Goal: Task Accomplishment & Management: Use online tool/utility

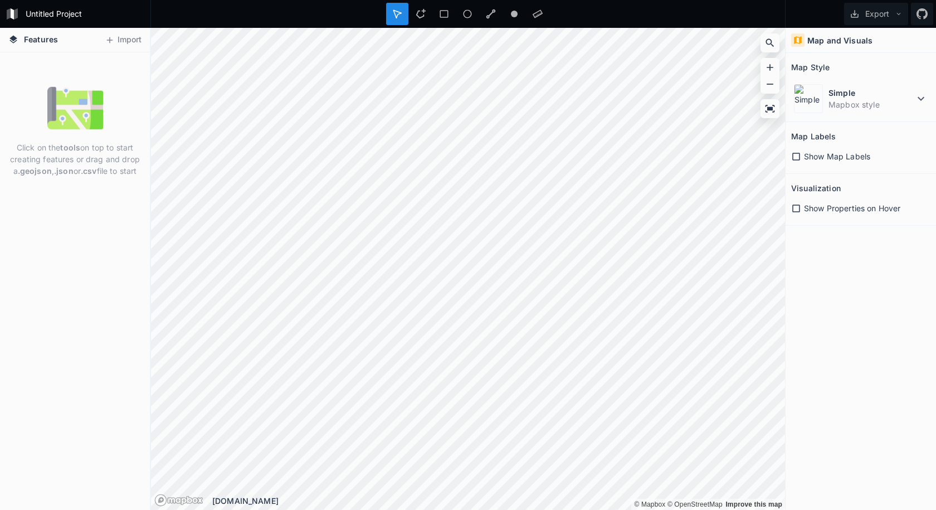
click at [80, 115] on img at bounding box center [75, 108] width 56 height 56
click at [127, 39] on button "Import" at bounding box center [123, 40] width 48 height 18
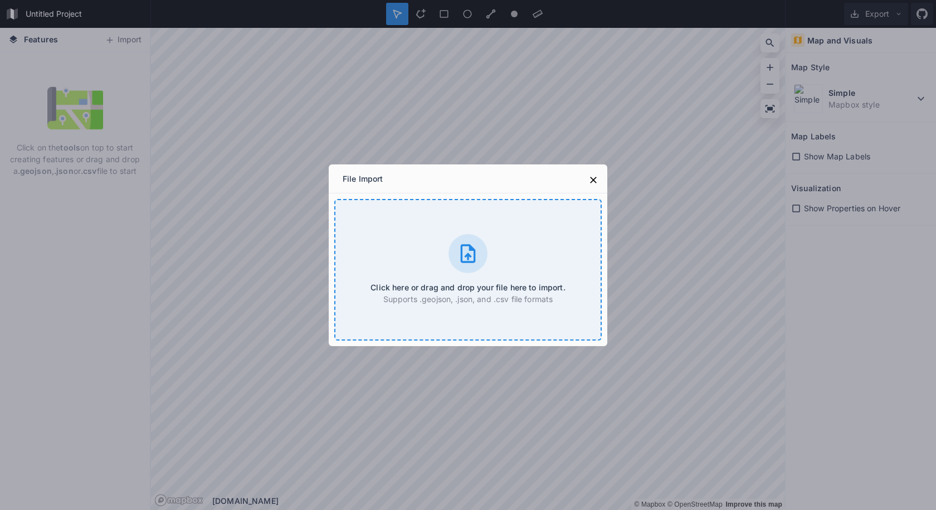
click at [412, 272] on div "Click here or drag and drop your file here to import. Supports .geojson, .json,…" at bounding box center [467, 269] width 267 height 141
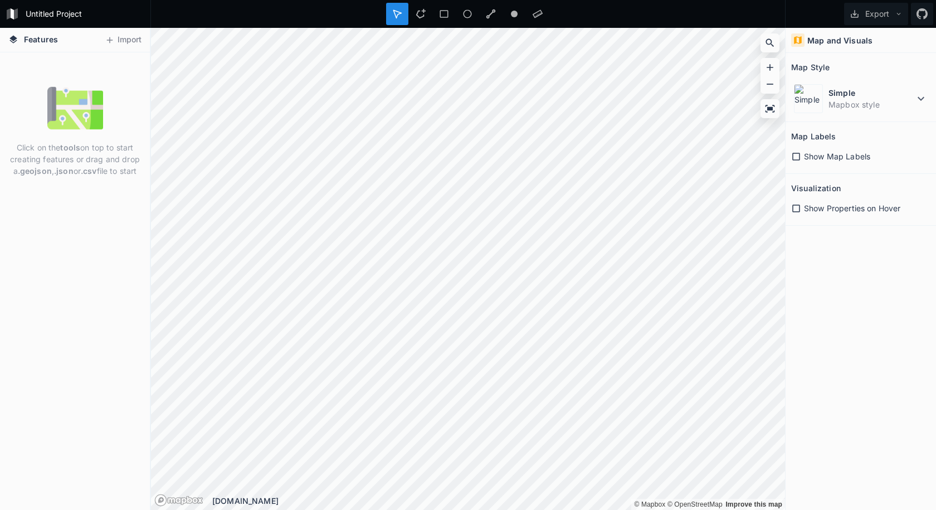
click at [833, 208] on span "Show Properties on Hover" at bounding box center [852, 208] width 96 height 12
click at [829, 159] on span "Show Map Labels" at bounding box center [837, 156] width 66 height 12
click at [860, 106] on dd "Mapbox style" at bounding box center [871, 105] width 86 height 12
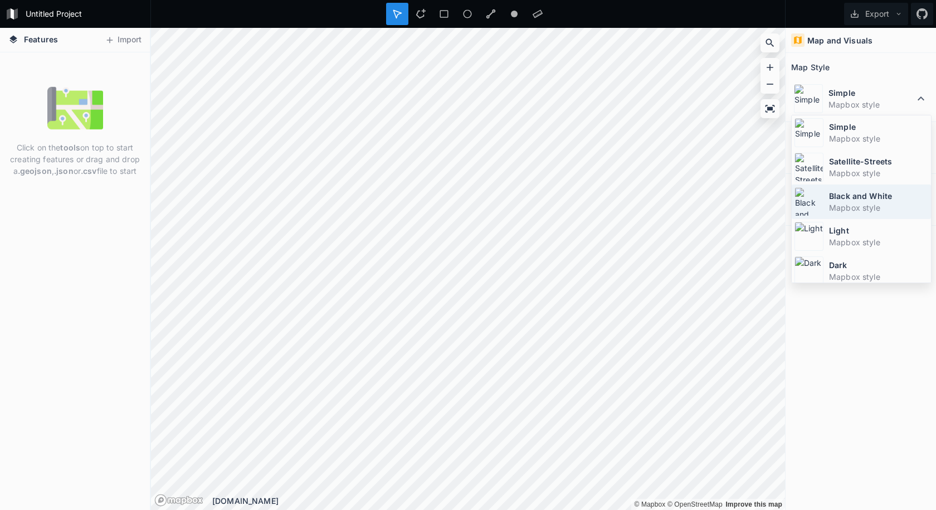
click at [843, 196] on dt "Black and White" at bounding box center [878, 196] width 99 height 12
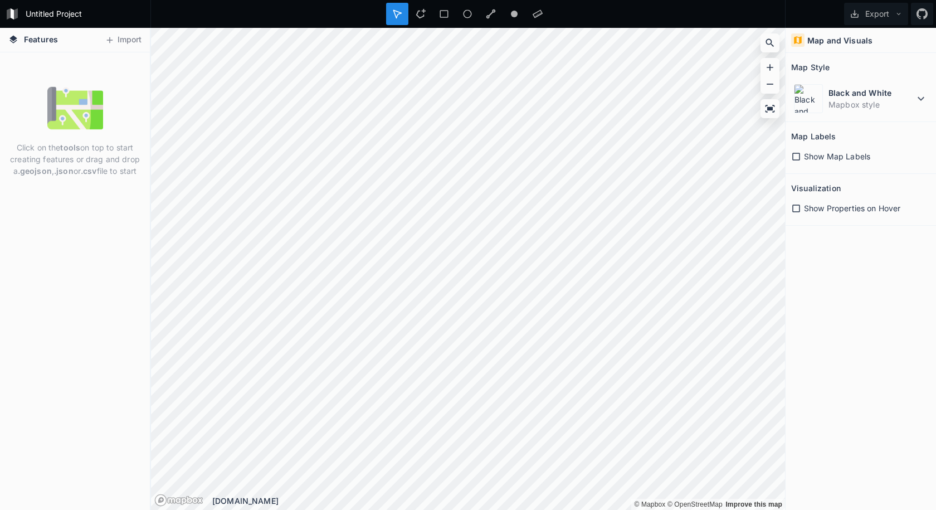
click at [97, 165] on p "Click on the tools on top to start creating features or drag and drop a .geojso…" at bounding box center [74, 158] width 133 height 35
click at [81, 128] on img at bounding box center [75, 108] width 56 height 56
click at [63, 174] on strong ".json" at bounding box center [63, 170] width 19 height 9
click at [91, 280] on div "Click on the tools on top to start creating features or drag and drop a .geojso…" at bounding box center [75, 280] width 150 height 457
click at [41, 41] on span "Features" at bounding box center [41, 39] width 34 height 12
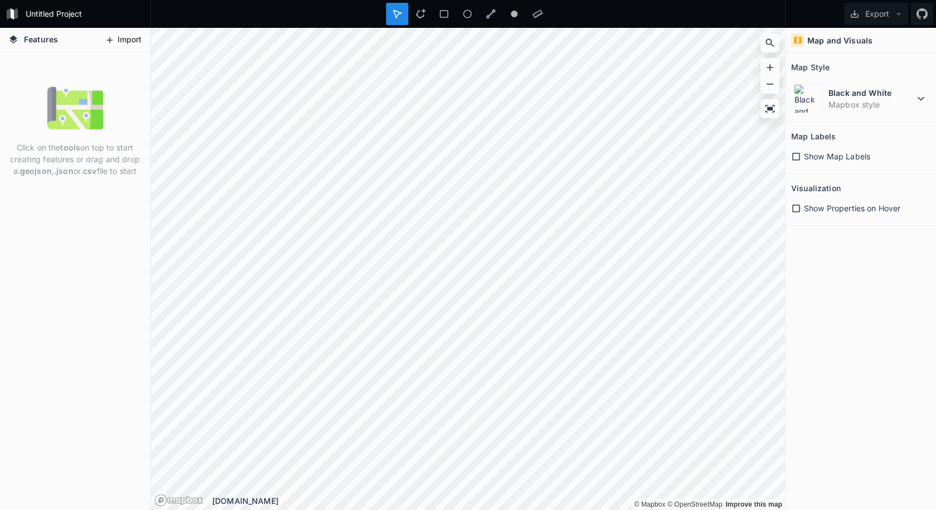
click at [120, 44] on button "Import" at bounding box center [123, 40] width 48 height 18
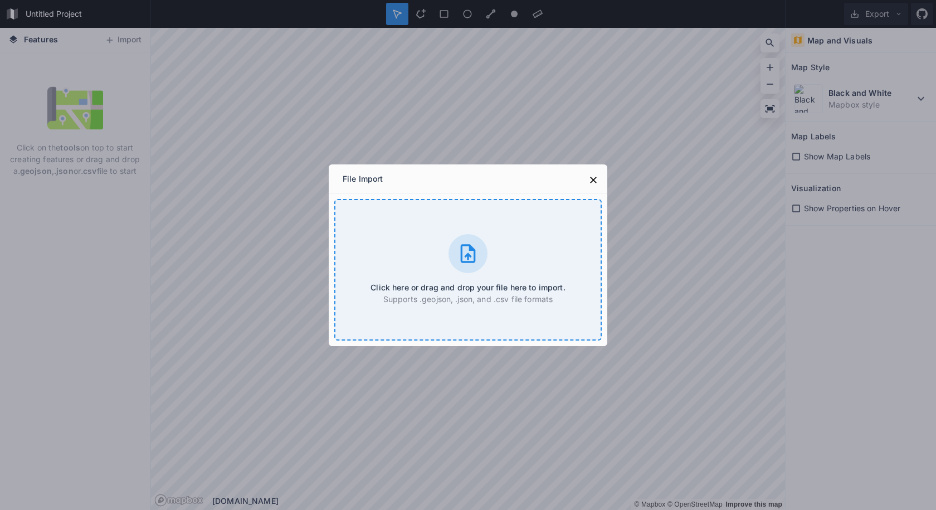
click at [459, 261] on icon at bounding box center [468, 253] width 22 height 22
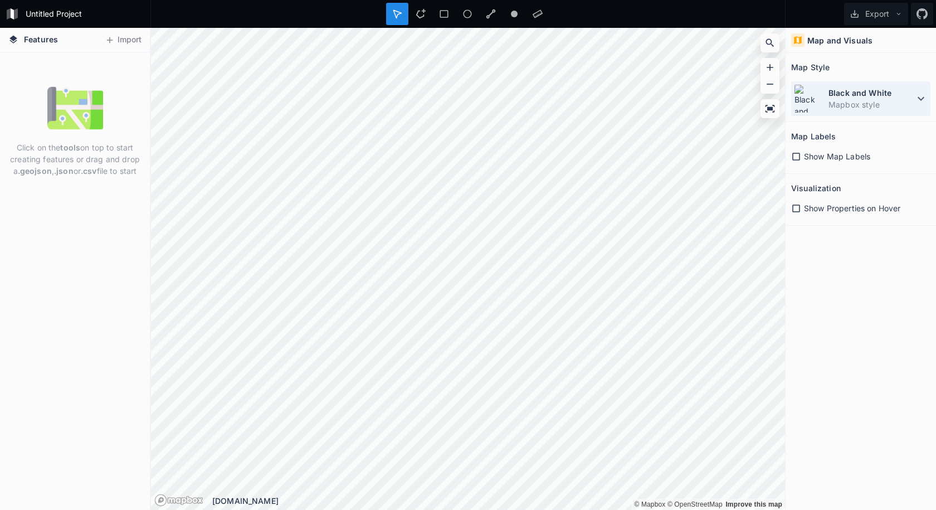
click at [849, 104] on dd "Mapbox style" at bounding box center [871, 105] width 86 height 12
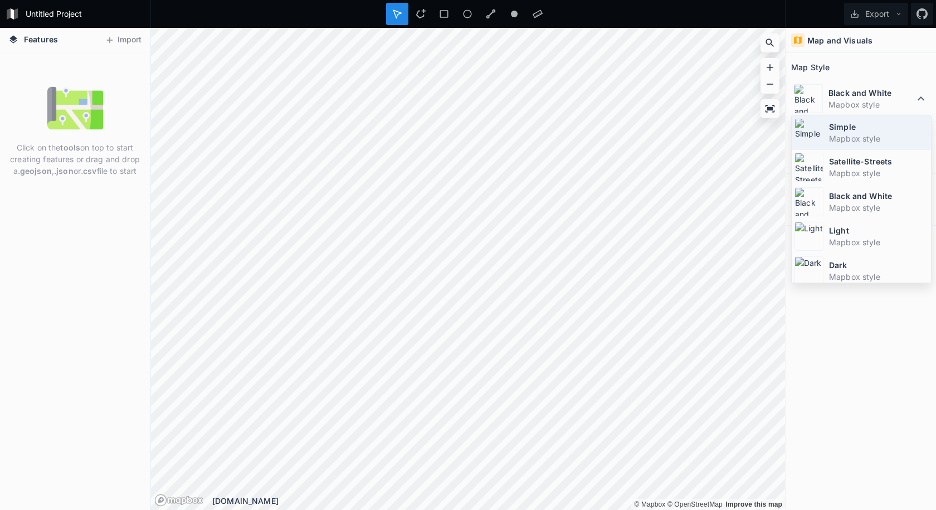
click at [837, 124] on dt "Simple" at bounding box center [878, 127] width 99 height 12
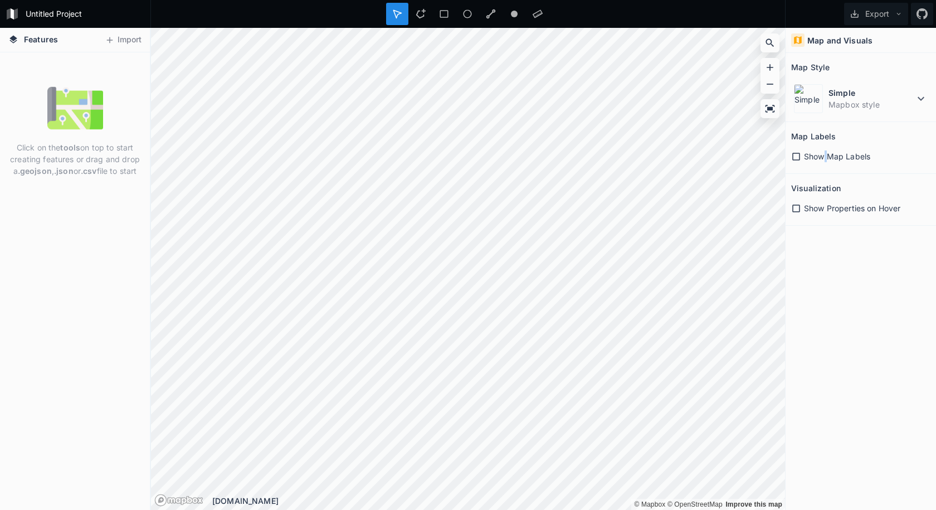
click at [826, 154] on span "Show Map Labels" at bounding box center [837, 156] width 66 height 12
click at [793, 155] on icon at bounding box center [796, 157] width 8 height 8
click at [865, 100] on dd "Mapbox style" at bounding box center [871, 105] width 86 height 12
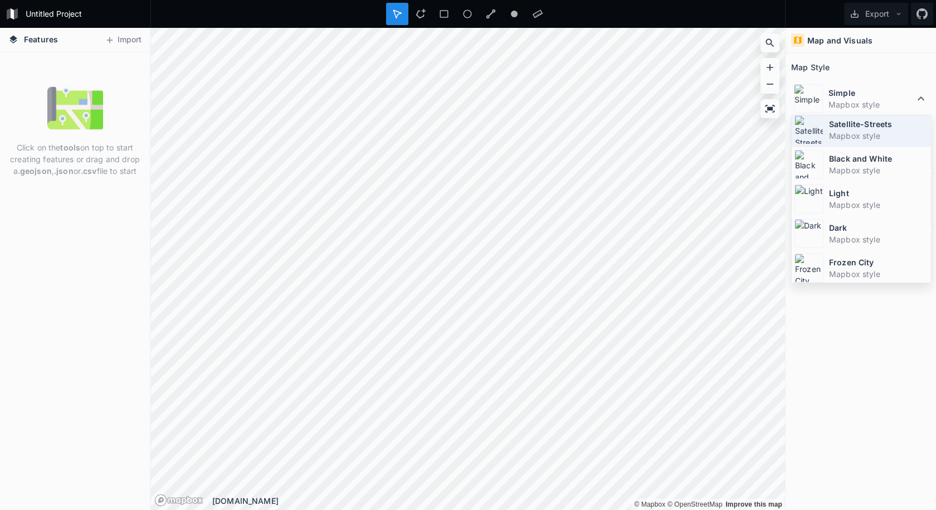
scroll to position [75, 0]
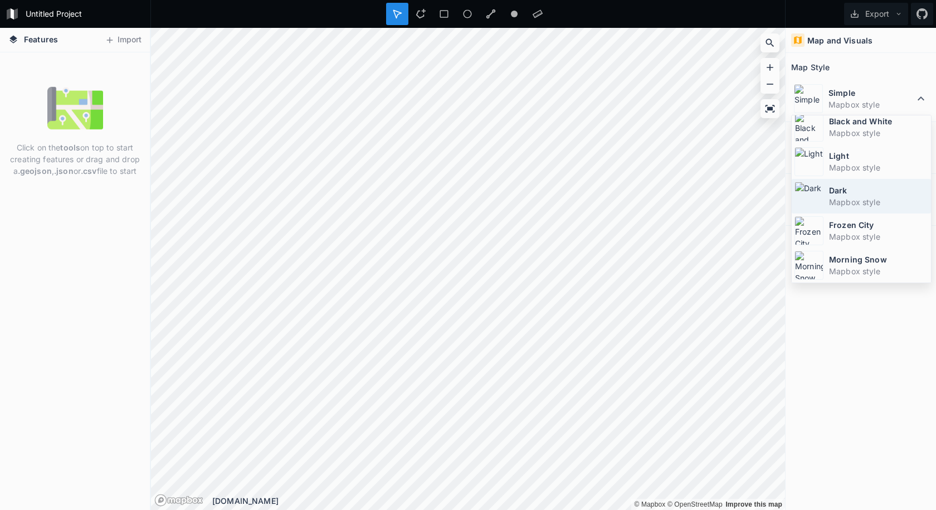
click at [838, 196] on dd "Mapbox style" at bounding box center [878, 202] width 99 height 12
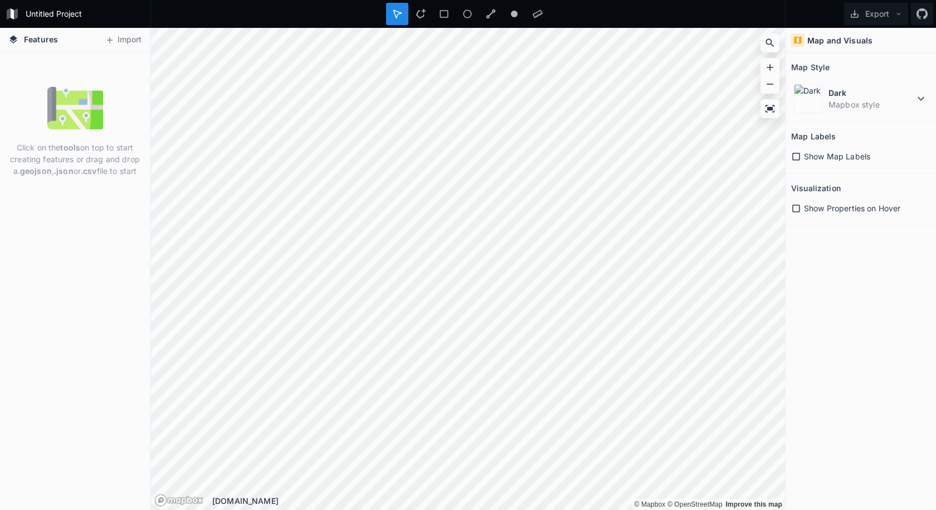
click at [189, 497] on link "Mapbox logo" at bounding box center [178, 500] width 49 height 13
